Goal: Information Seeking & Learning: Learn about a topic

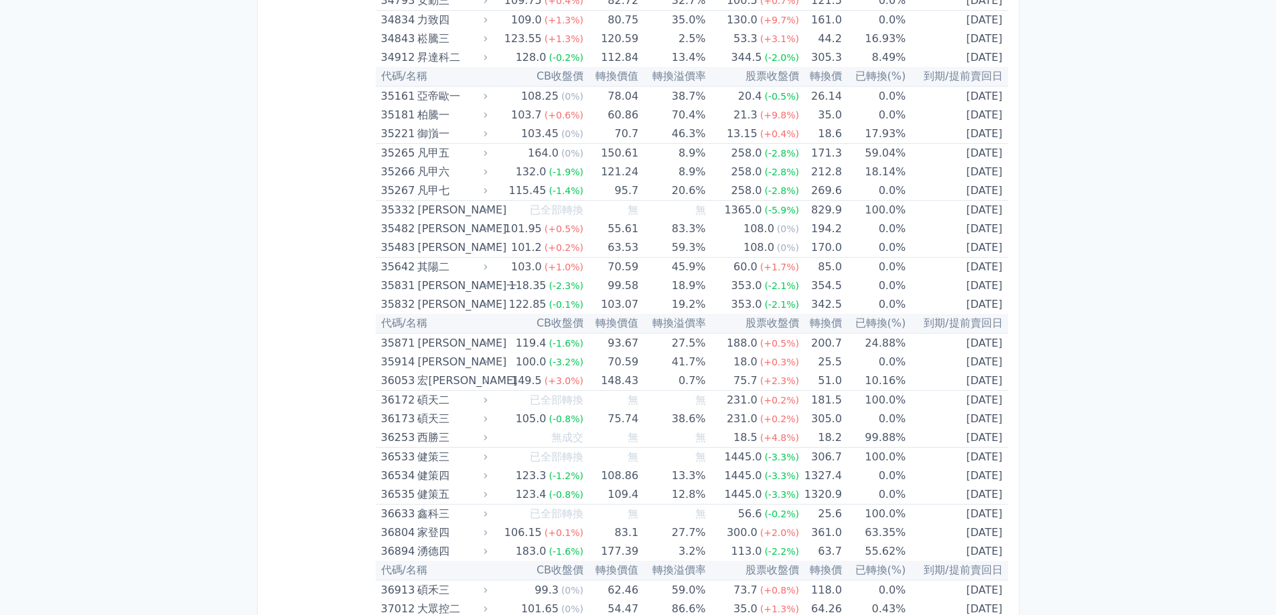
scroll to position [2782, 0]
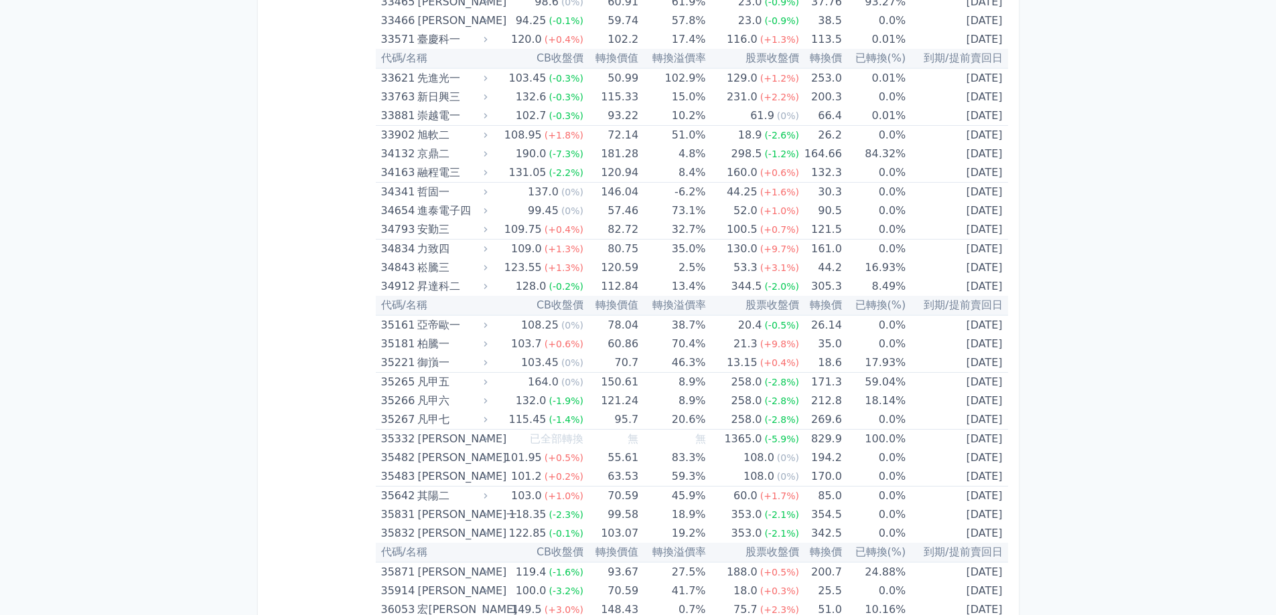
drag, startPoint x: 1275, startPoint y: 226, endPoint x: 1285, endPoint y: 96, distance: 129.6
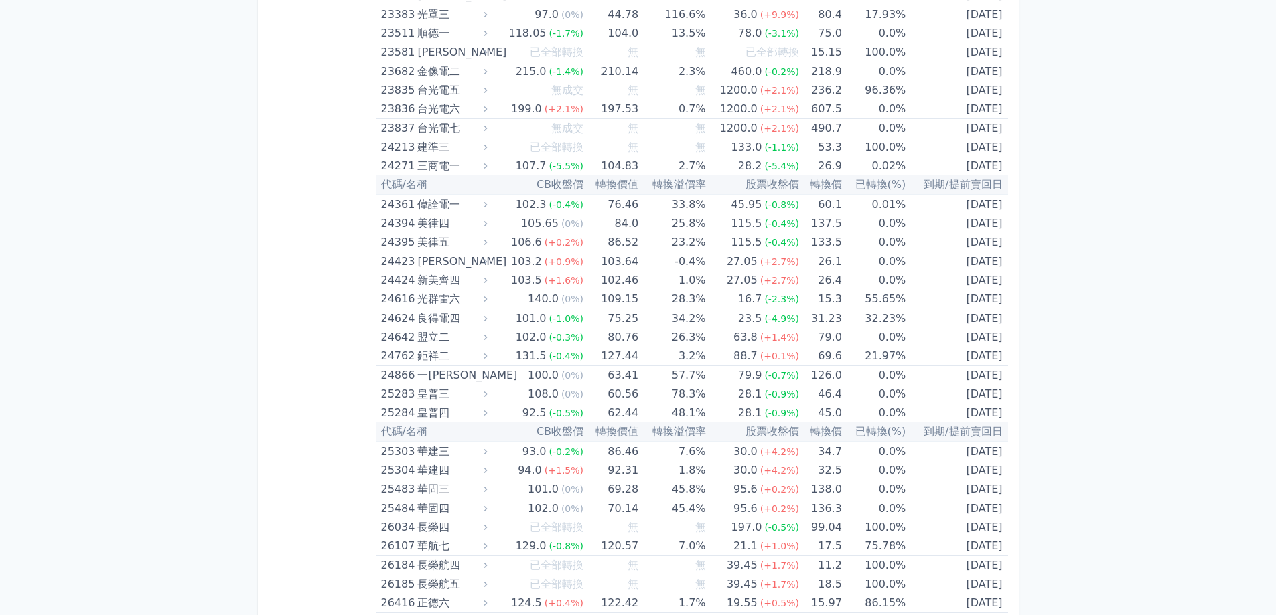
scroll to position [0, 0]
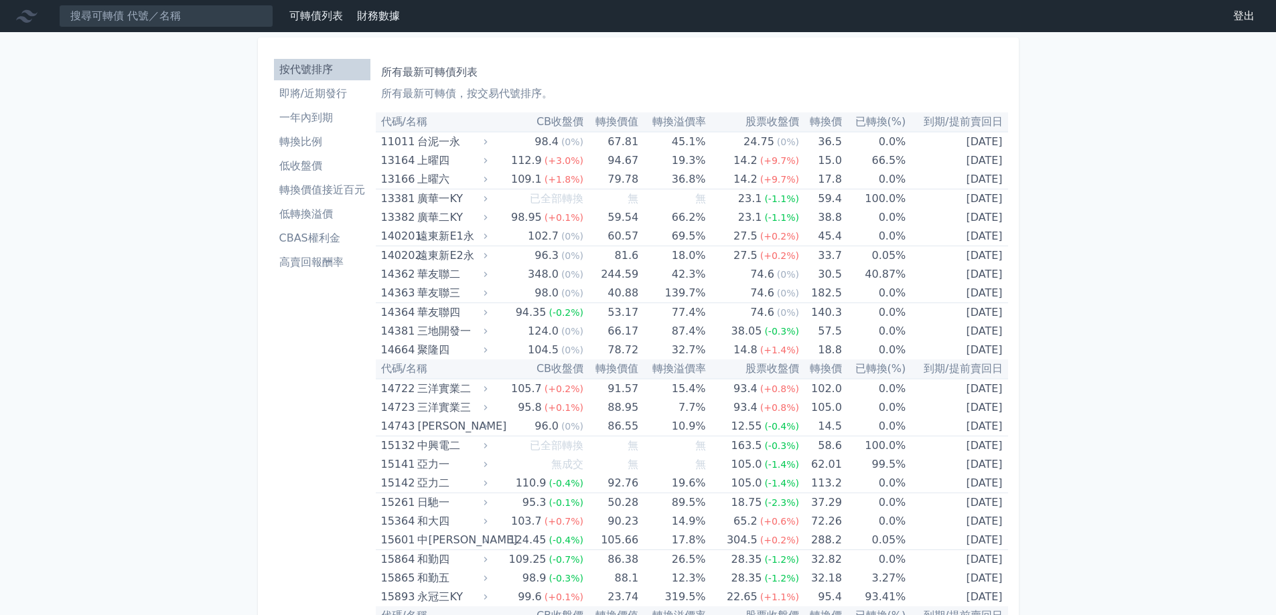
click at [291, 239] on li "CBAS權利金" at bounding box center [322, 238] width 96 height 16
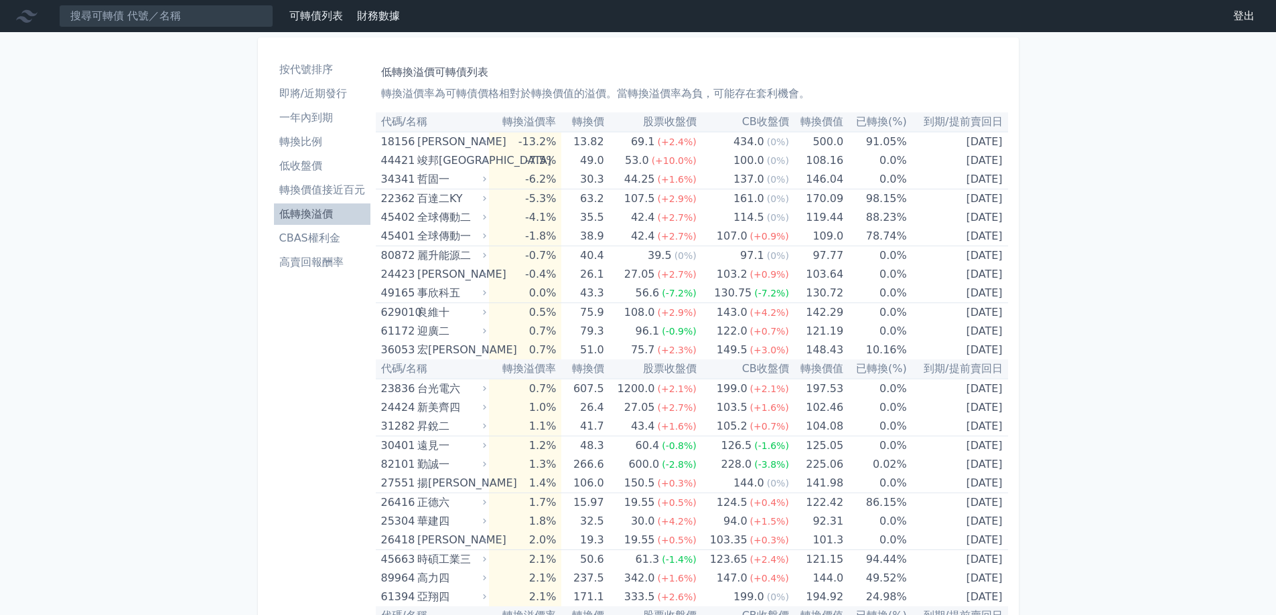
click at [309, 146] on li "轉換比例" at bounding box center [322, 142] width 96 height 16
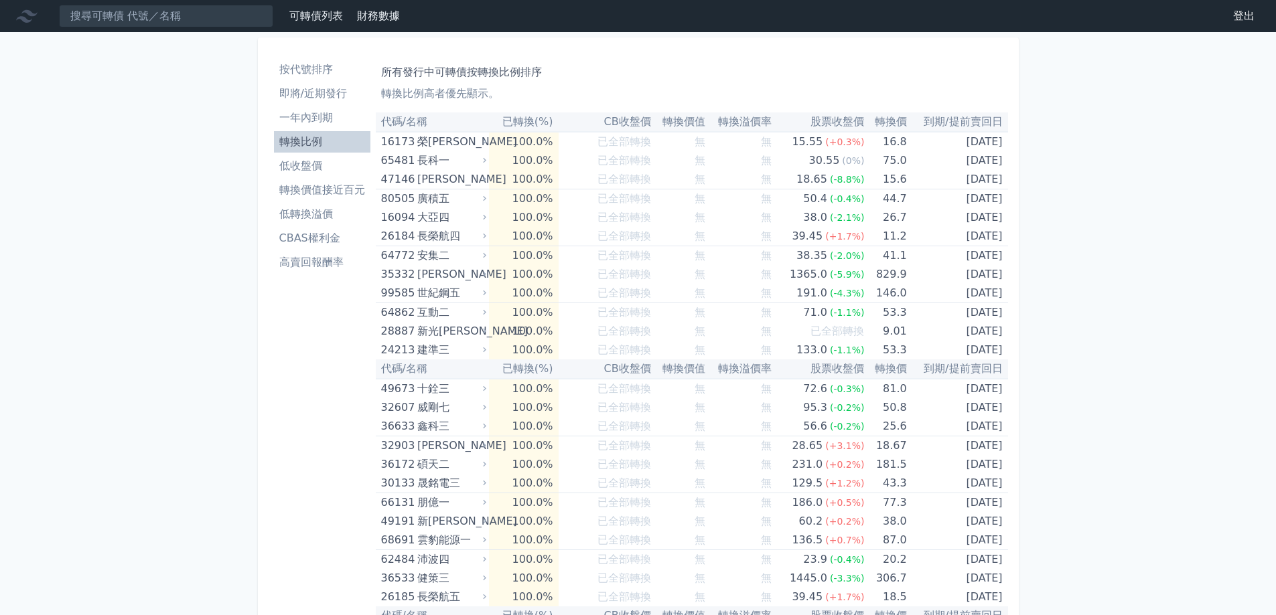
click at [541, 120] on th "已轉換(%)" at bounding box center [524, 122] width 70 height 19
click at [553, 123] on th "已轉換(%)" at bounding box center [524, 122] width 70 height 19
click at [325, 140] on li "轉換比例" at bounding box center [322, 142] width 96 height 16
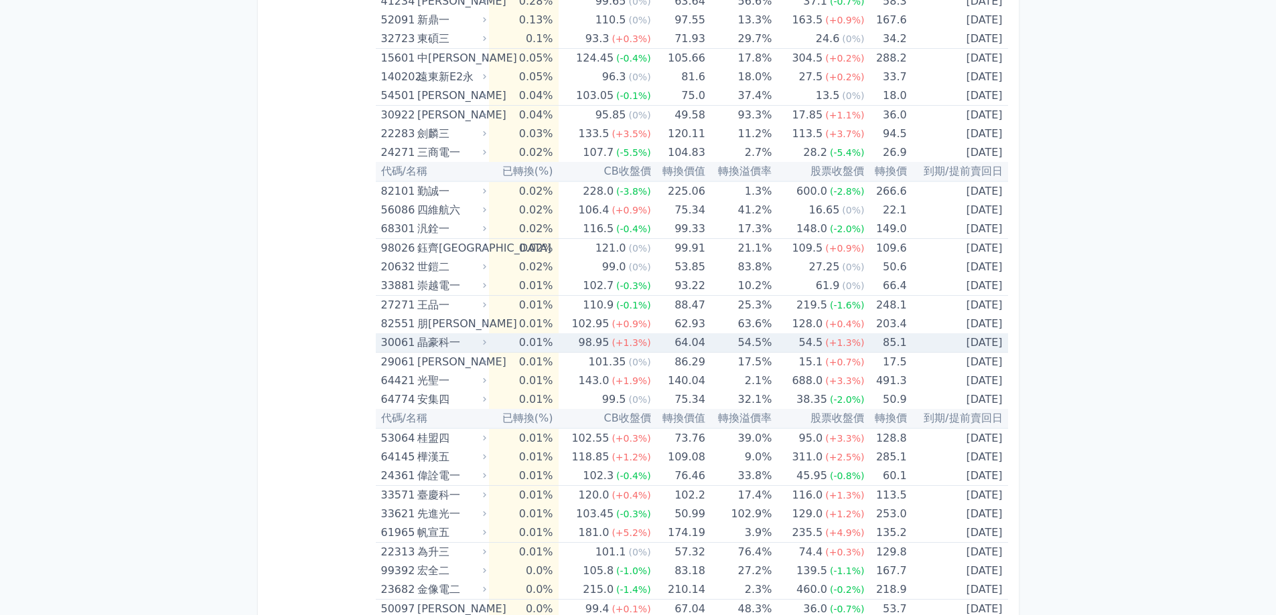
scroll to position [3634, 0]
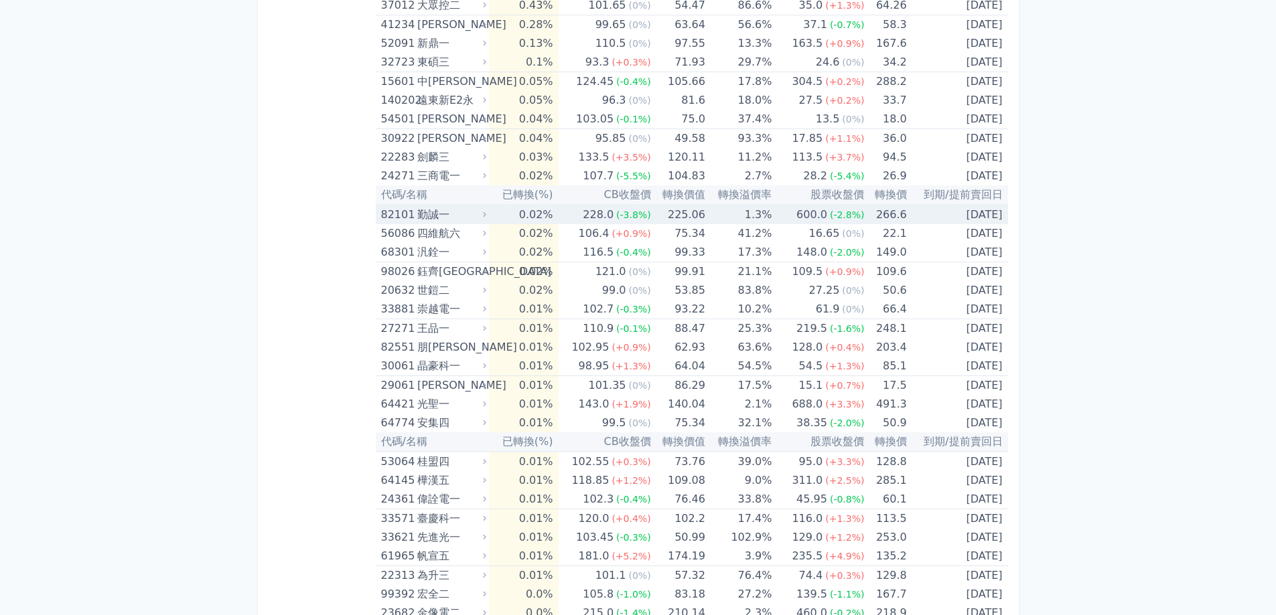
click at [972, 217] on td "[DATE]" at bounding box center [957, 214] width 101 height 19
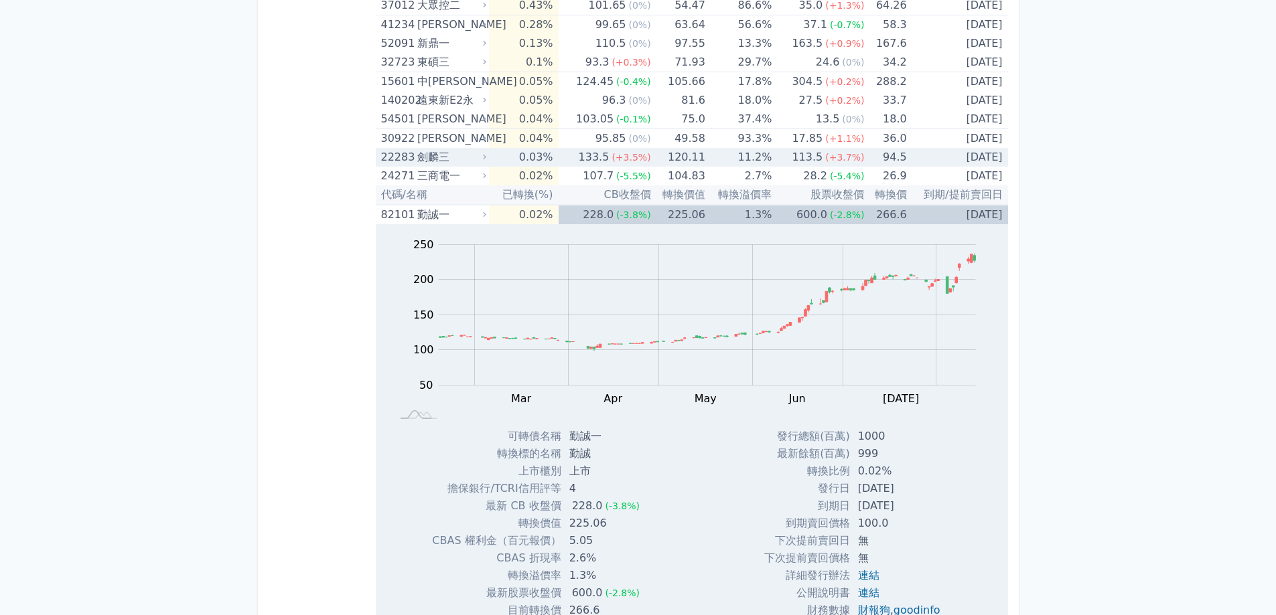
click at [966, 157] on td "[DATE]" at bounding box center [957, 157] width 101 height 19
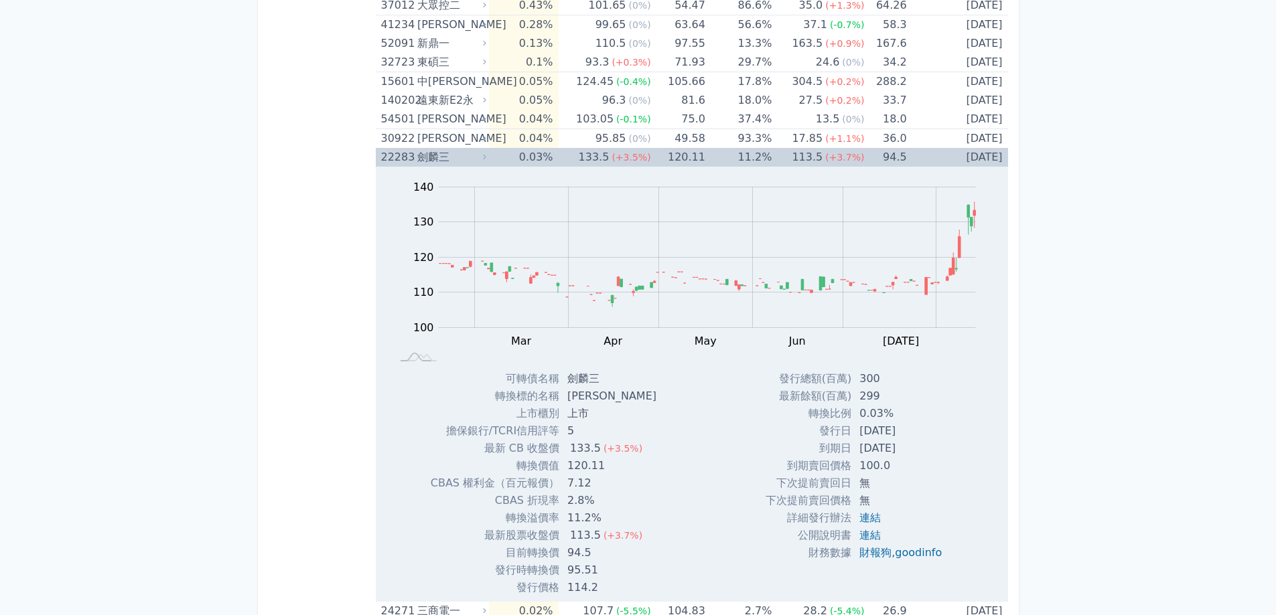
click at [965, 157] on td "[DATE]" at bounding box center [957, 157] width 101 height 19
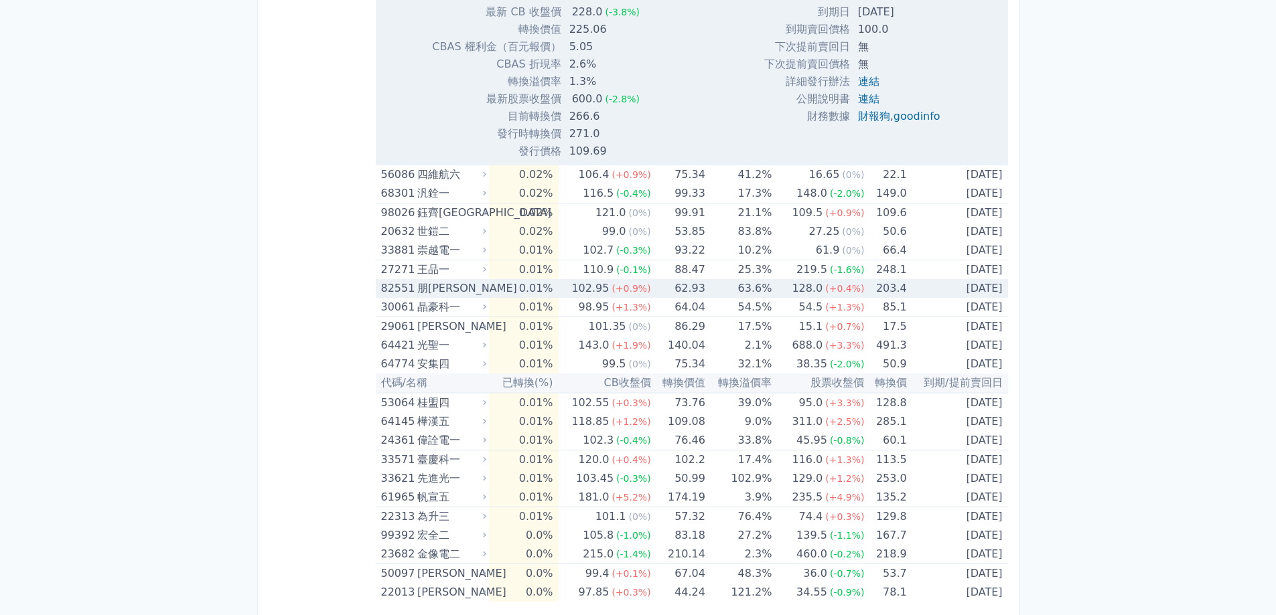
scroll to position [4136, 0]
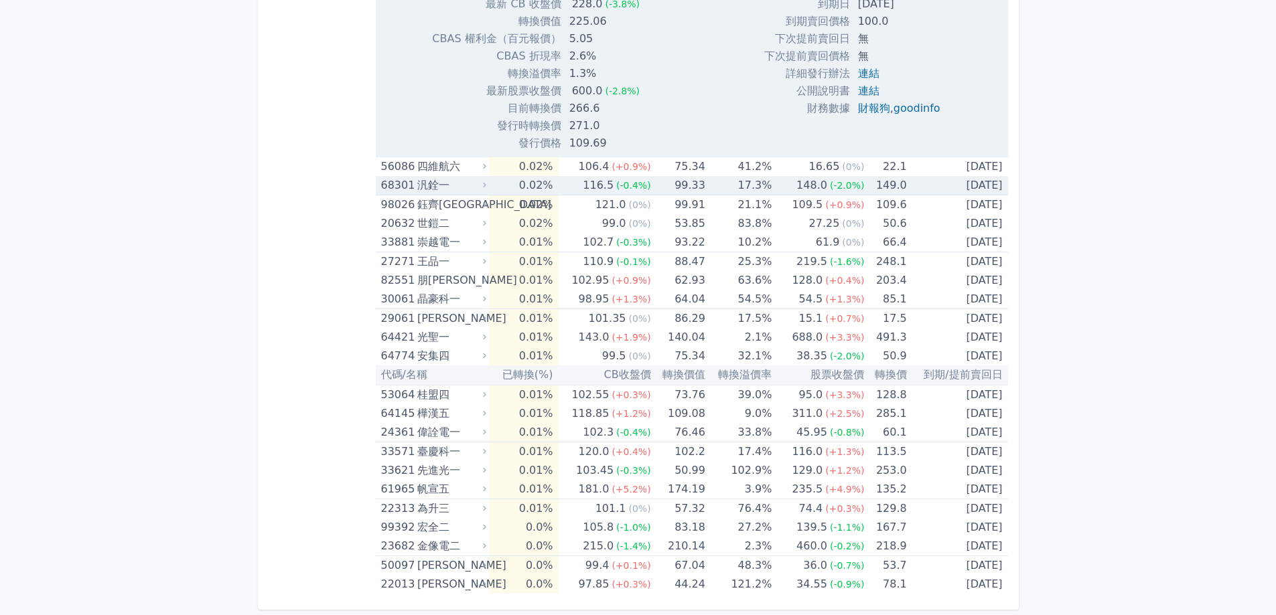
click at [987, 192] on td "[DATE]" at bounding box center [957, 185] width 101 height 19
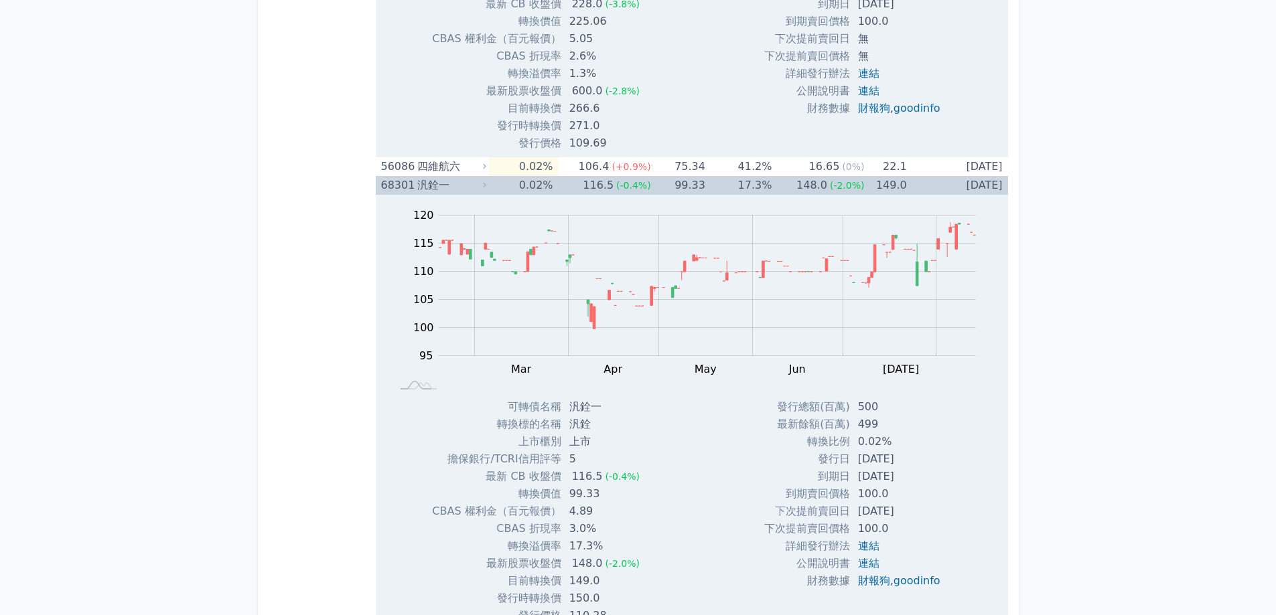
click at [985, 192] on td "[DATE]" at bounding box center [957, 185] width 101 height 19
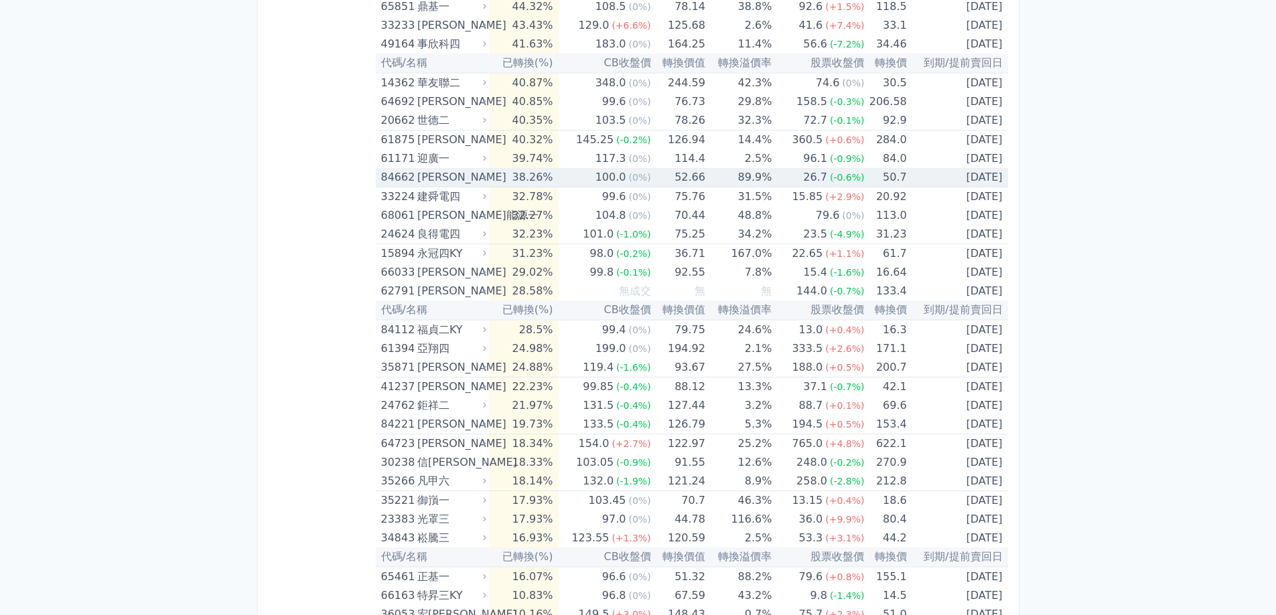
scroll to position [2529, 0]
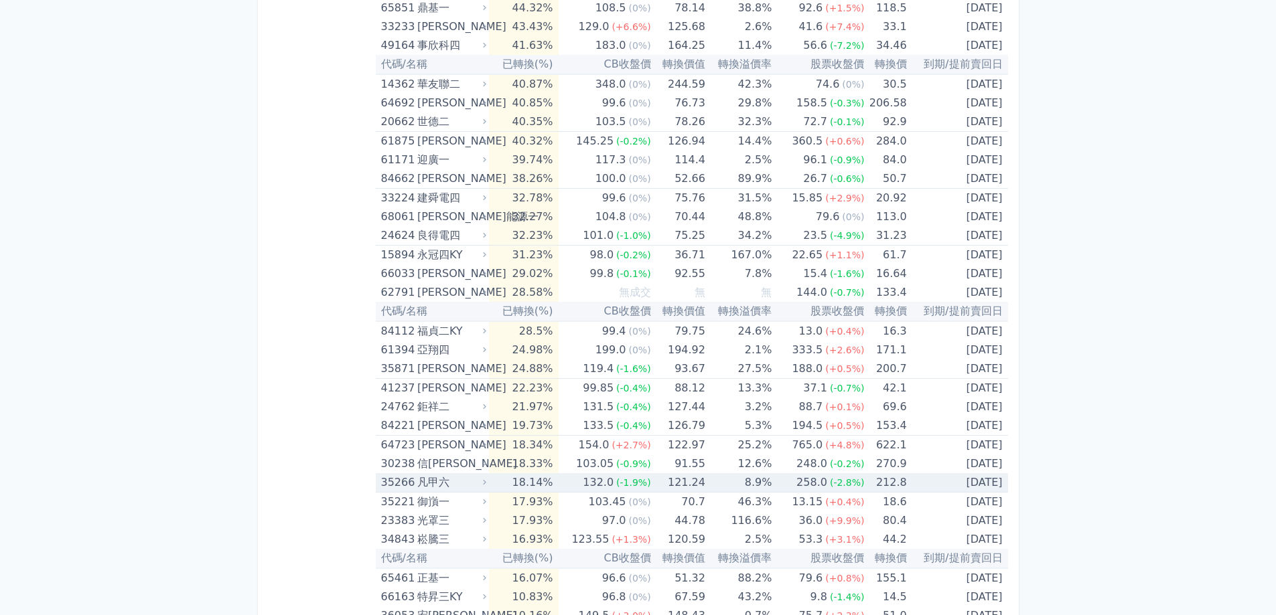
click at [430, 483] on div "凡甲六" at bounding box center [450, 482] width 66 height 19
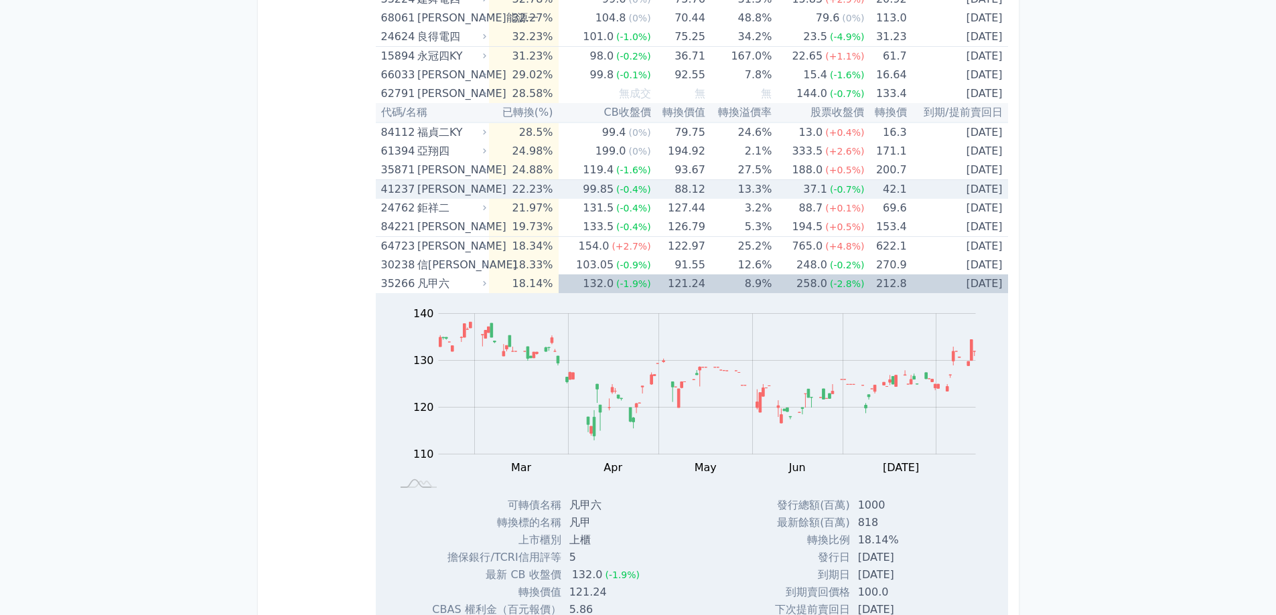
scroll to position [2663, 0]
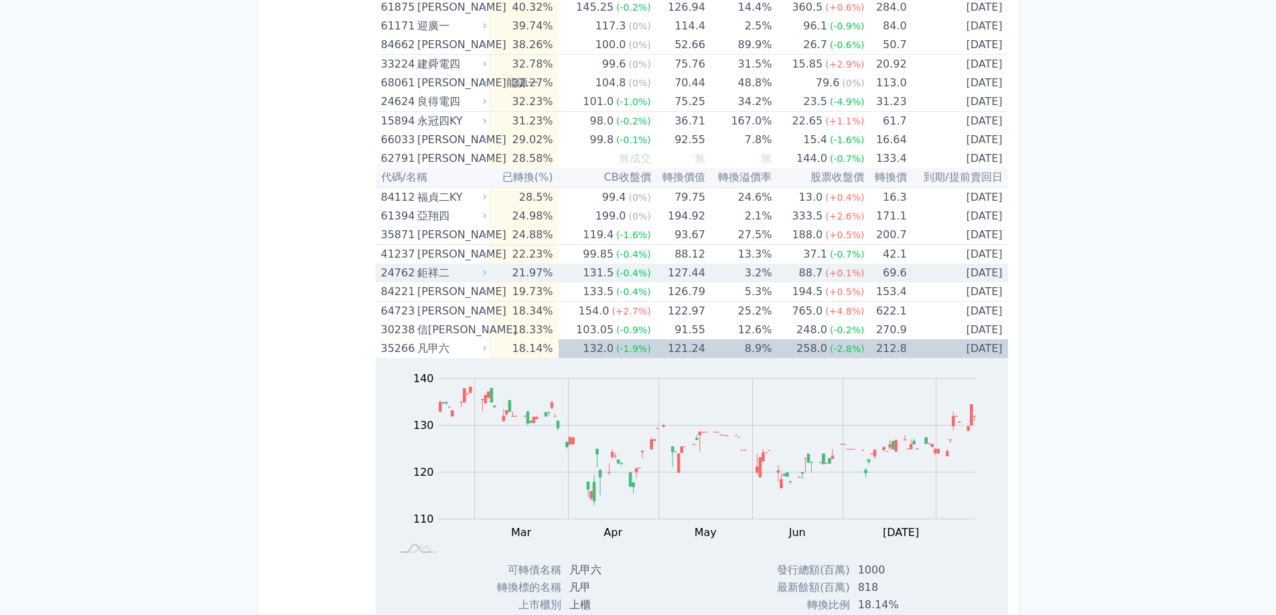
click at [441, 272] on div "鉅祥二" at bounding box center [450, 273] width 66 height 19
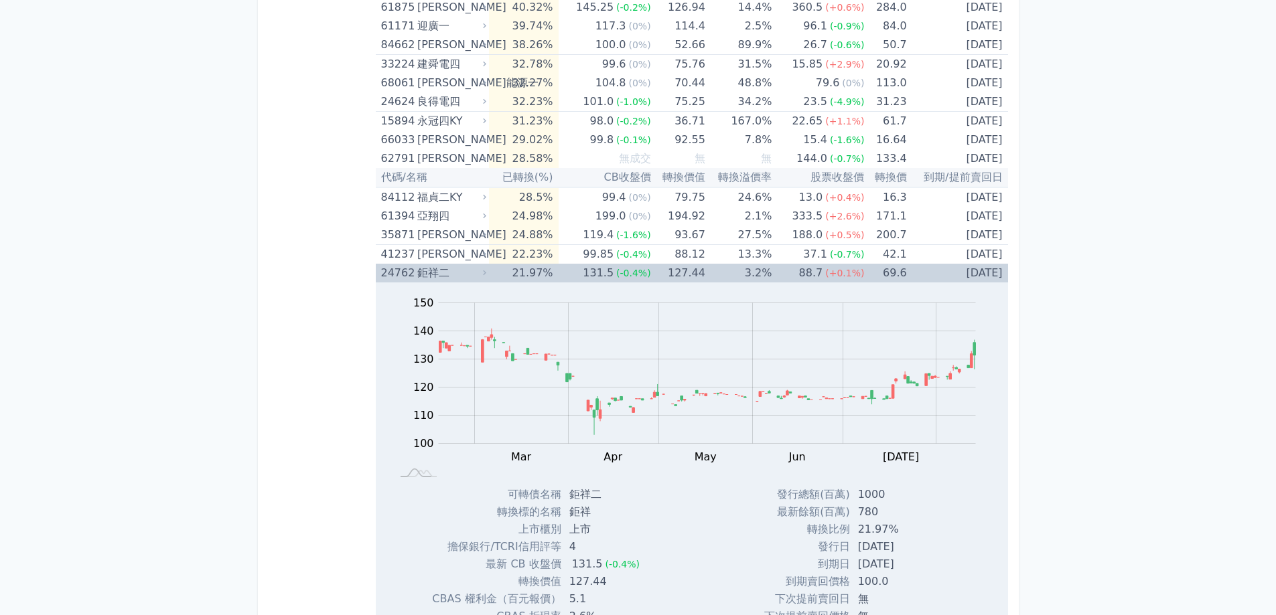
click at [441, 272] on div "鉅祥二" at bounding box center [450, 273] width 66 height 19
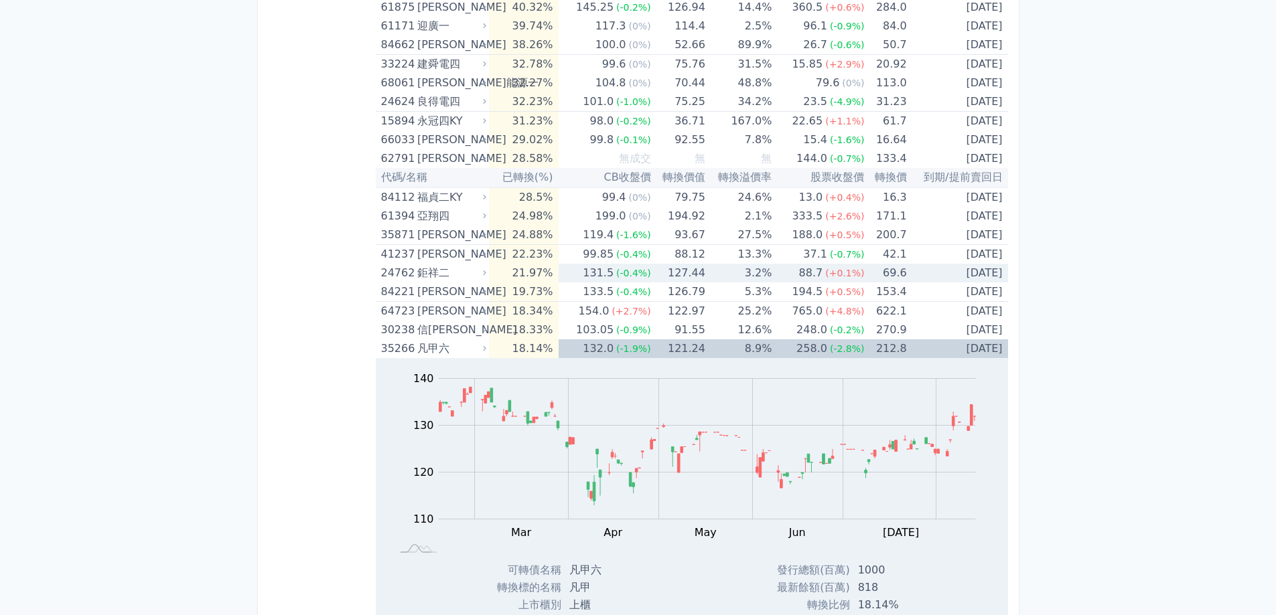
click at [441, 272] on div "鉅祥二" at bounding box center [450, 273] width 66 height 19
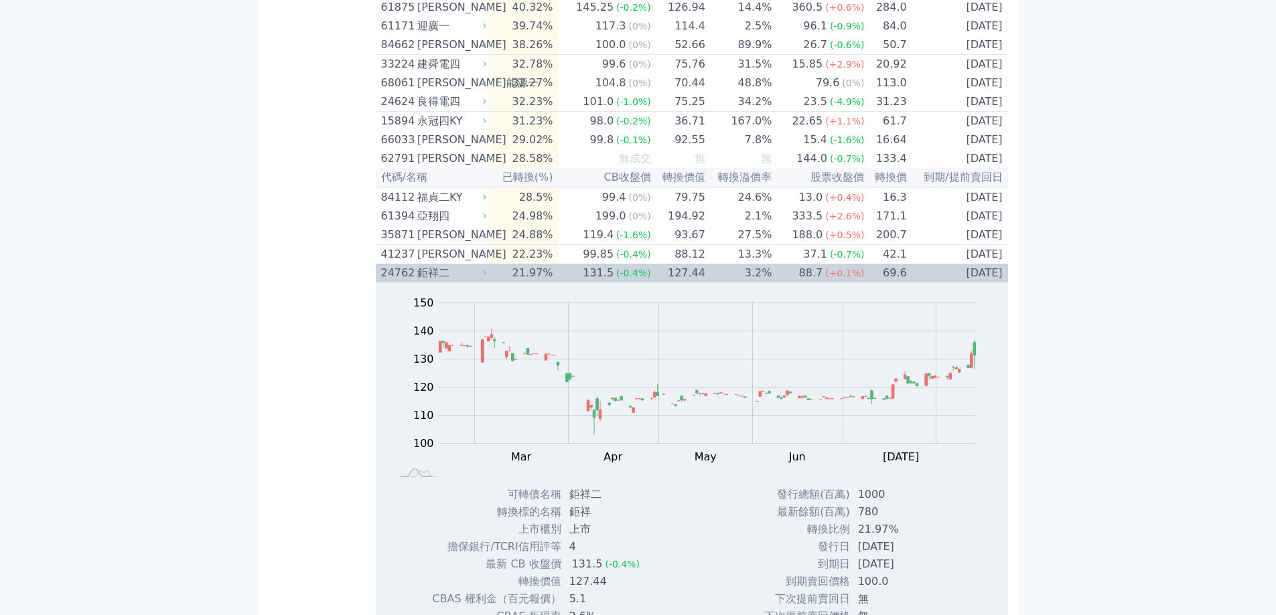
click at [441, 272] on div "鉅祥二" at bounding box center [450, 273] width 66 height 19
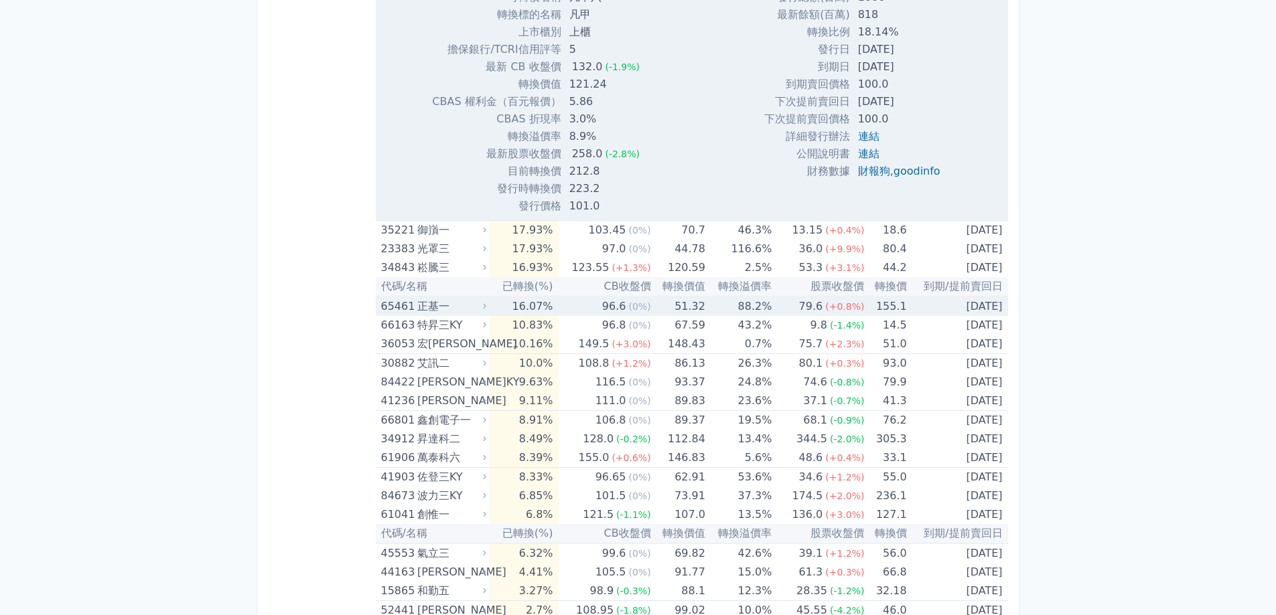
scroll to position [3333, 0]
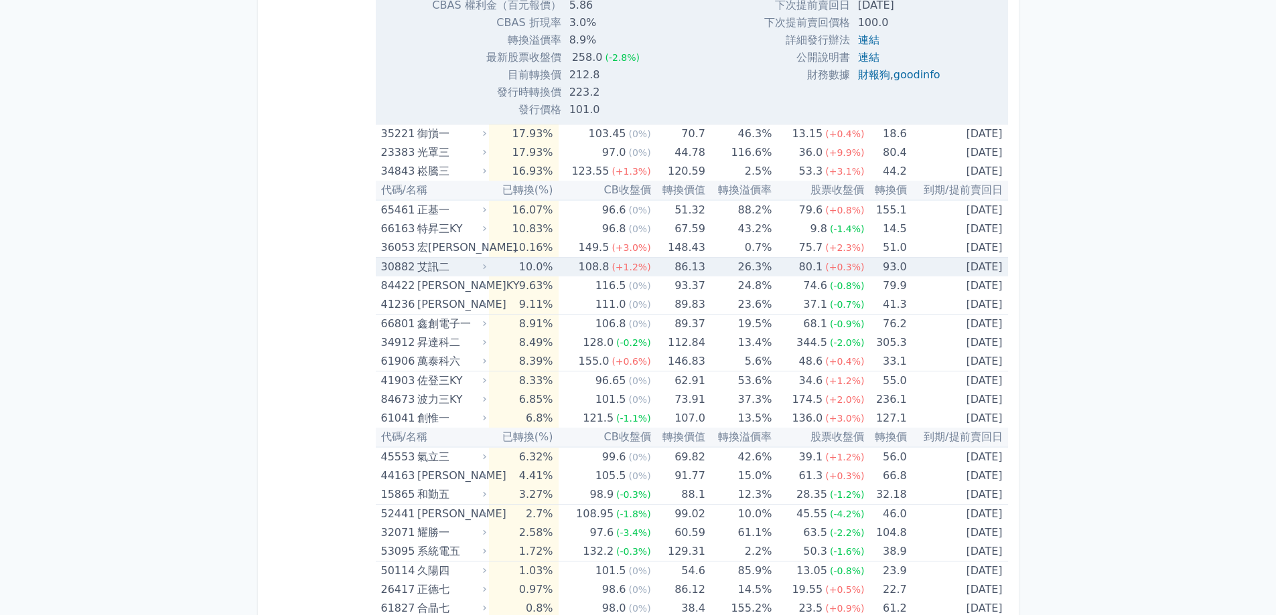
click at [950, 265] on td "[DATE]" at bounding box center [957, 267] width 101 height 19
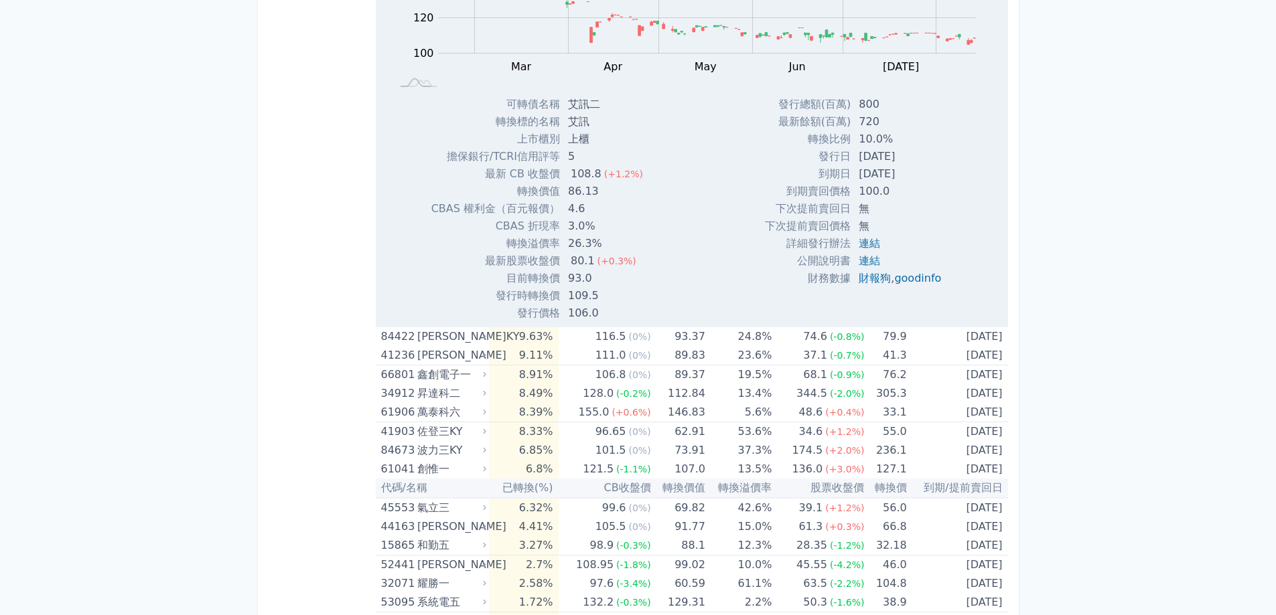
scroll to position [3868, 0]
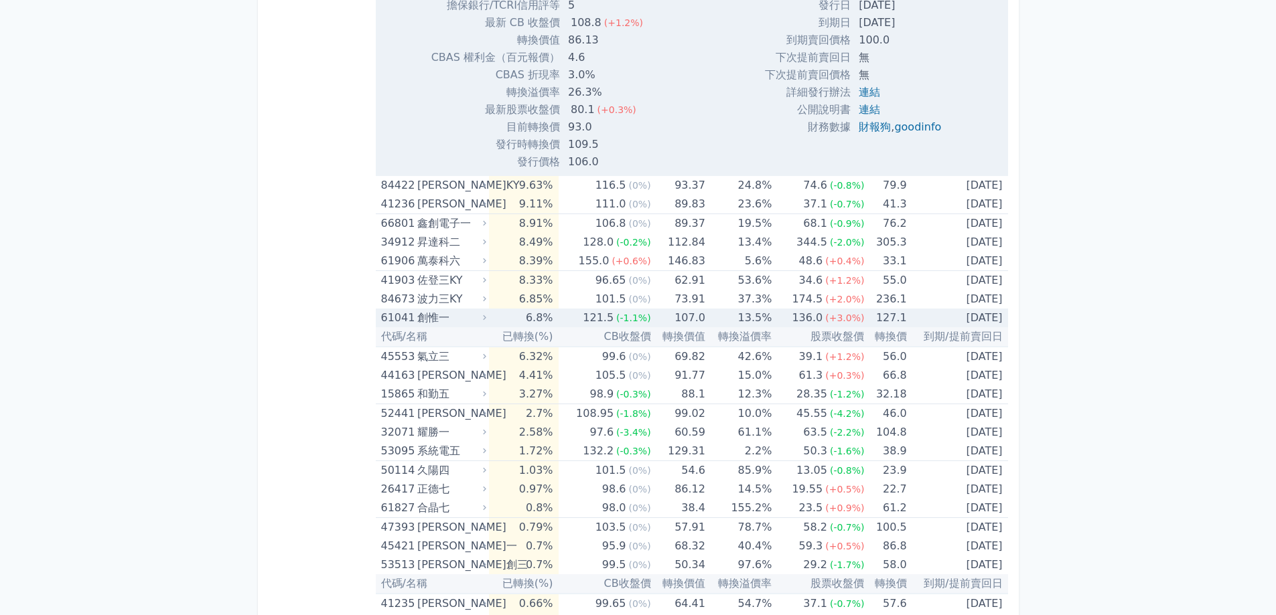
click at [892, 319] on td "127.1" at bounding box center [885, 318] width 42 height 19
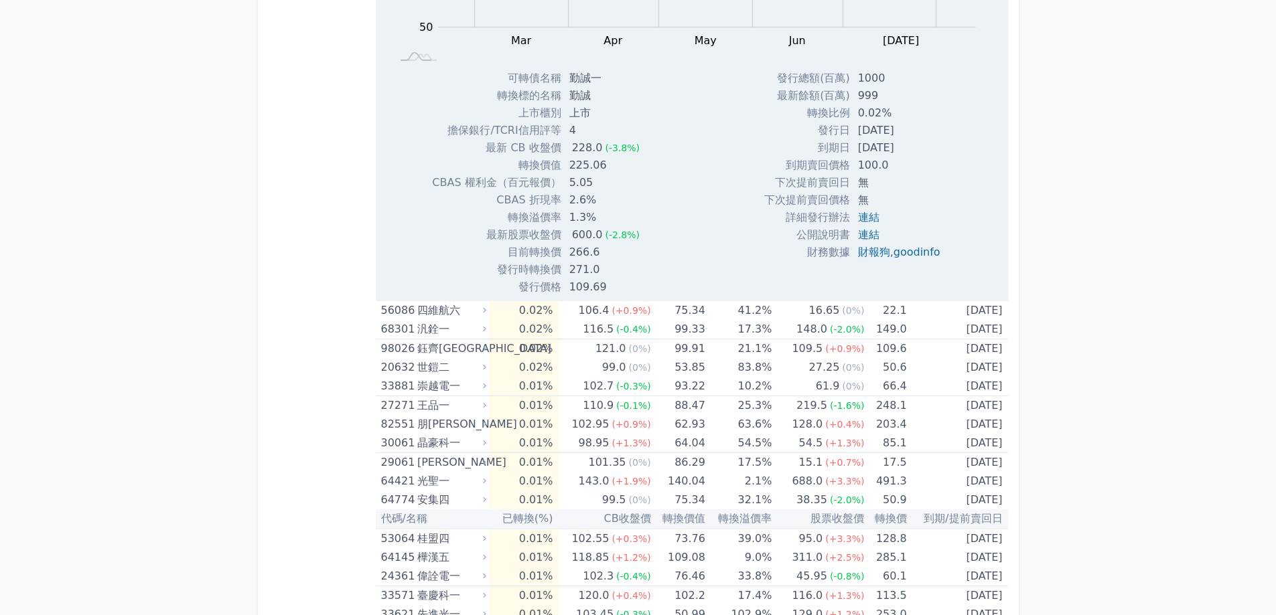
scroll to position [5442, 0]
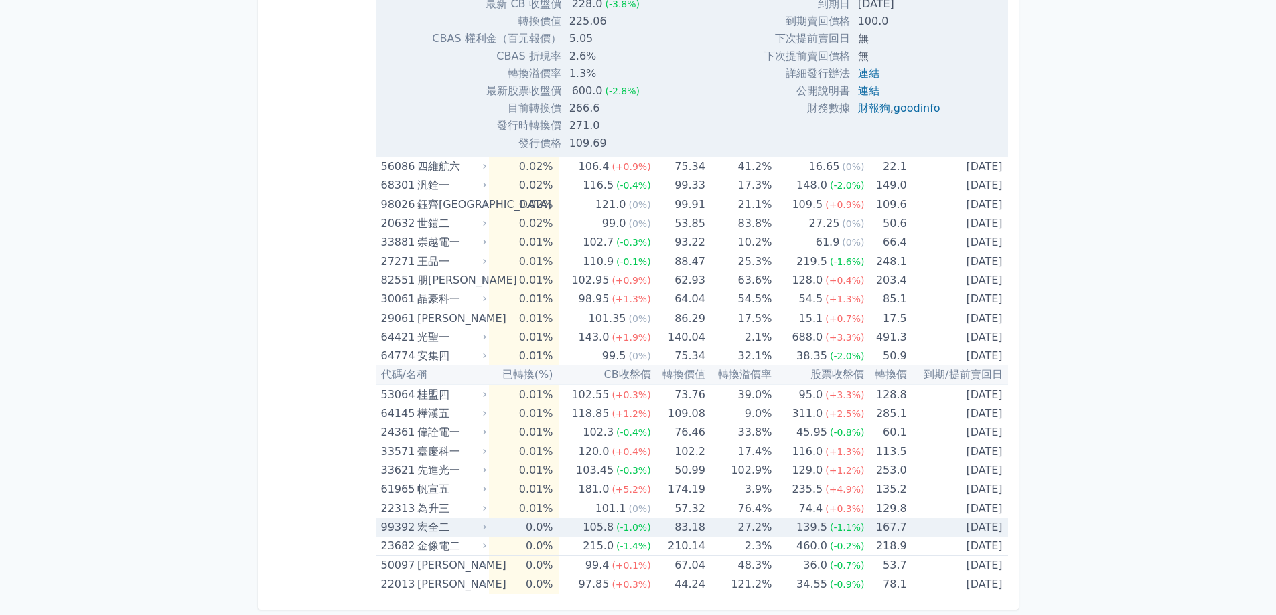
click at [830, 530] on span "(-1.1%)" at bounding box center [847, 527] width 35 height 11
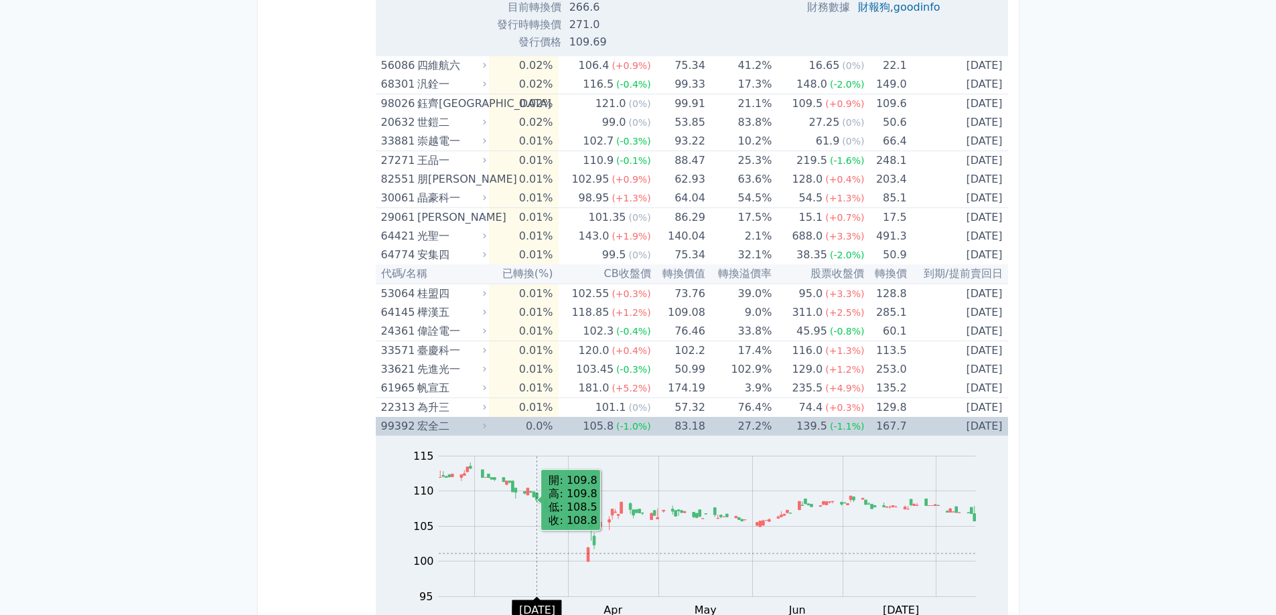
scroll to position [5543, 0]
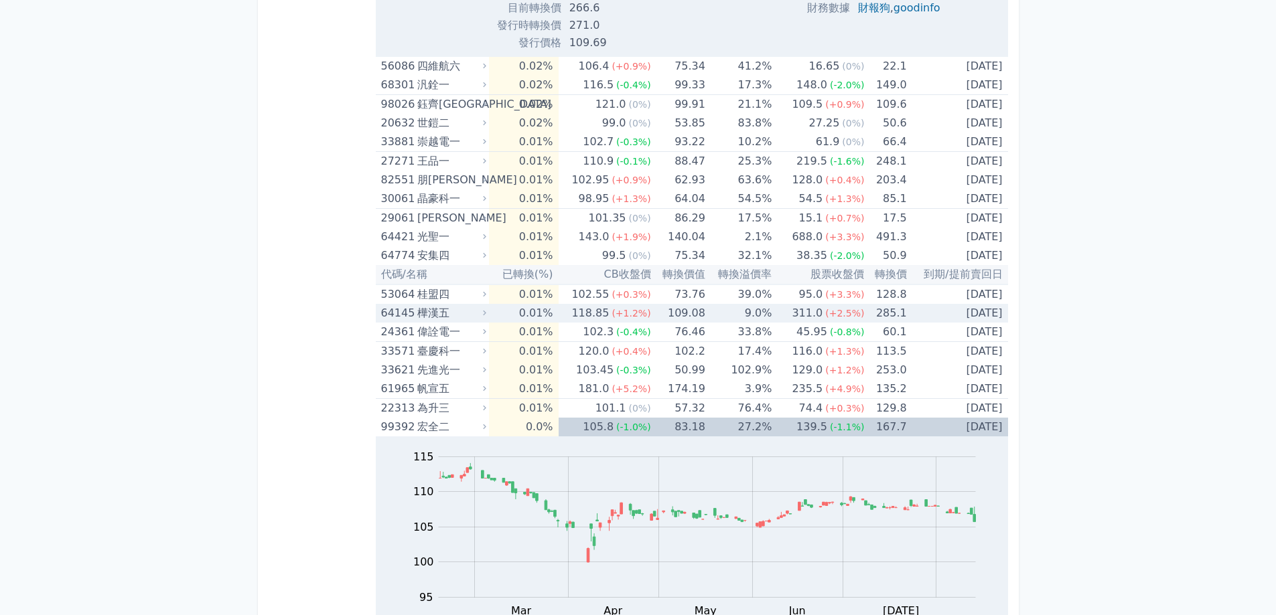
click at [447, 317] on div "樺漢五" at bounding box center [450, 313] width 66 height 19
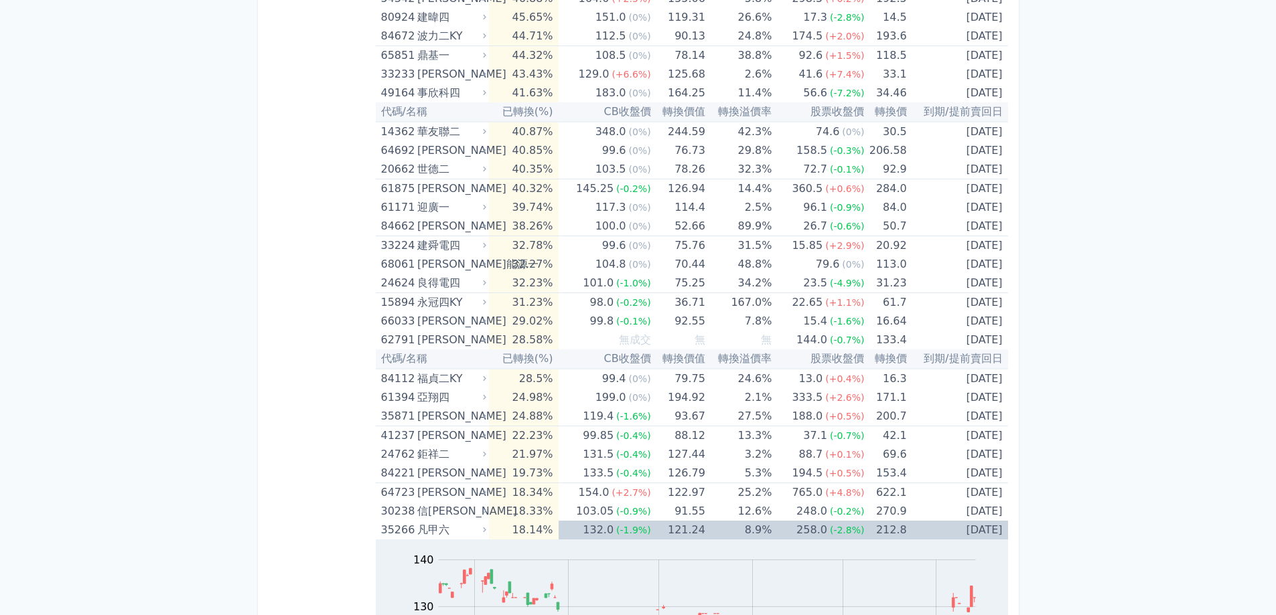
scroll to position [0, 0]
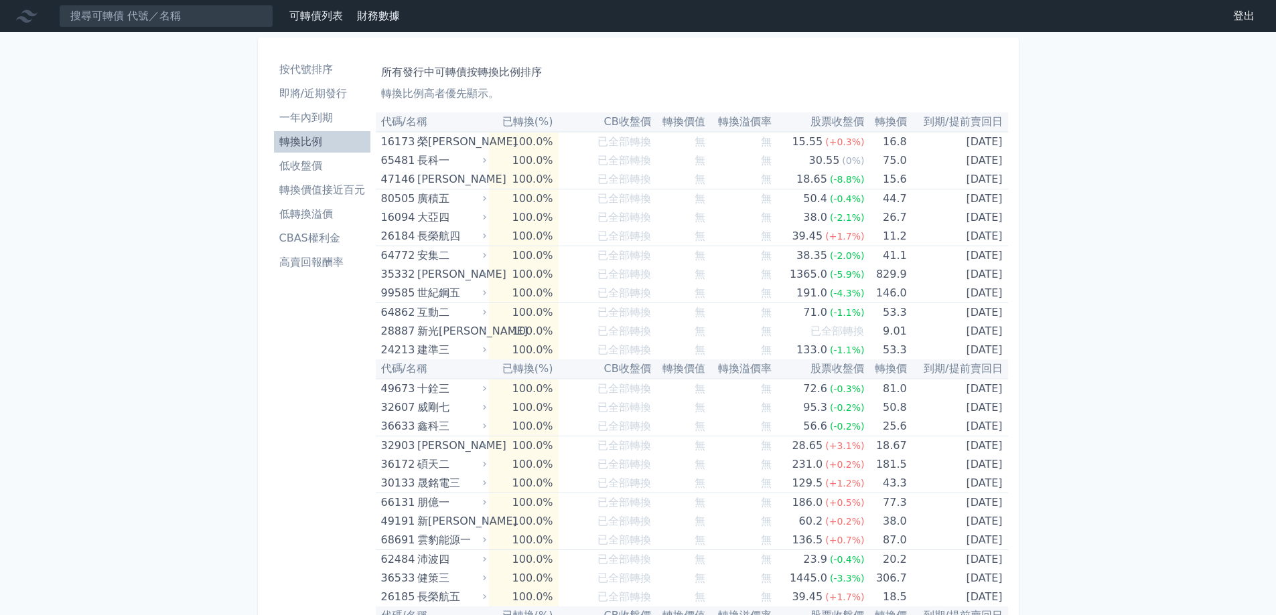
click at [317, 75] on li "按代號排序" at bounding box center [322, 70] width 96 height 16
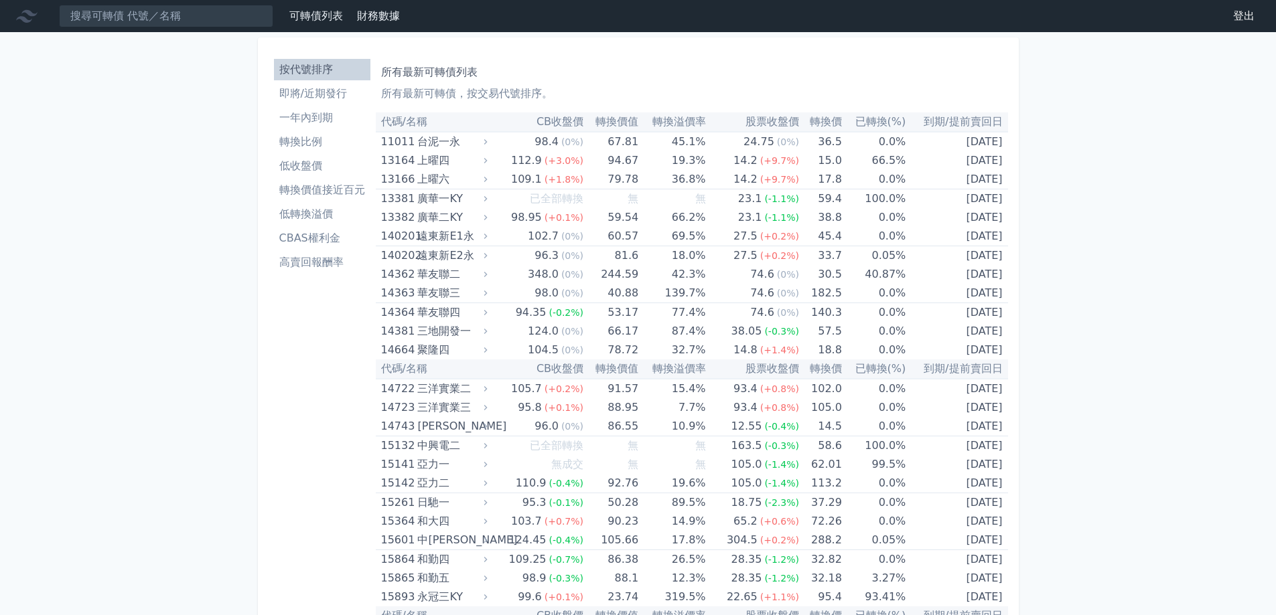
scroll to position [2267, 0]
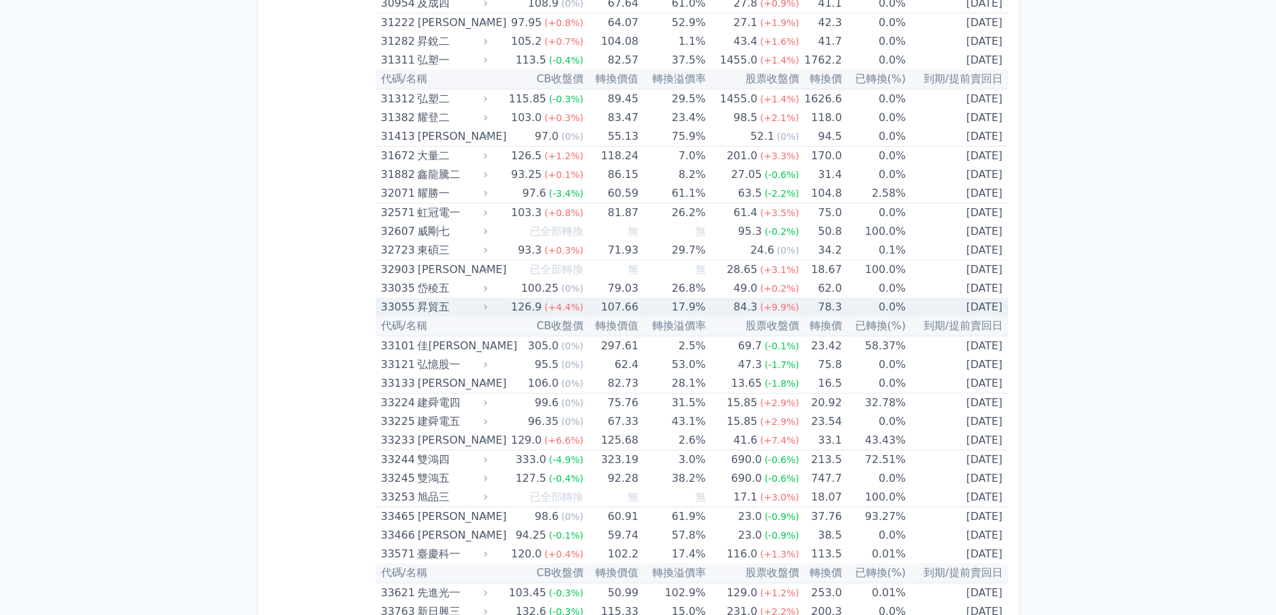
click at [933, 313] on td "[DATE]" at bounding box center [956, 307] width 102 height 19
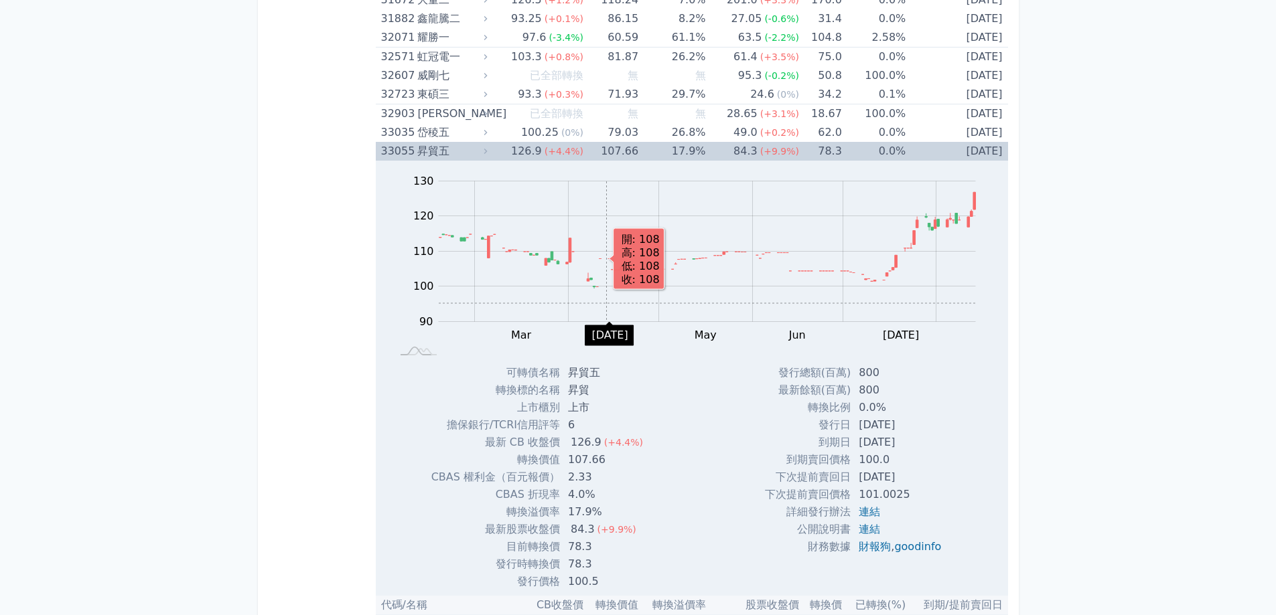
scroll to position [2401, 0]
